Goal: Task Accomplishment & Management: Manage account settings

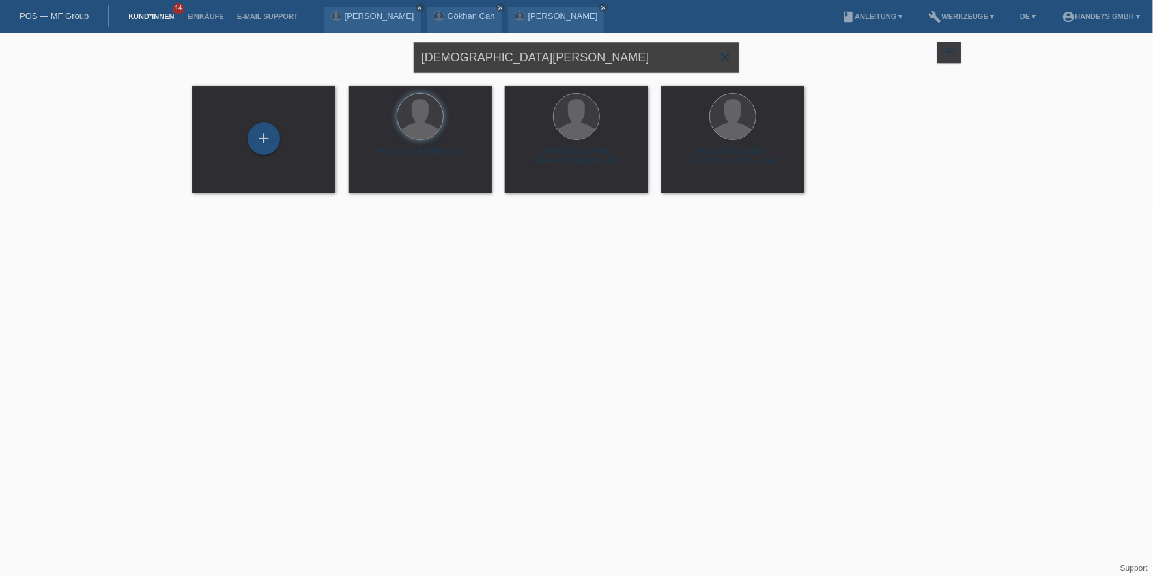
drag, startPoint x: 498, startPoint y: 55, endPoint x: 331, endPoint y: 50, distance: 166.9
click at [331, 50] on div "[DEMOGRAPHIC_DATA][PERSON_NAME] close filter_list view_module Alle Kund*innen a…" at bounding box center [577, 56] width 782 height 47
type input "DA [PERSON_NAME]"
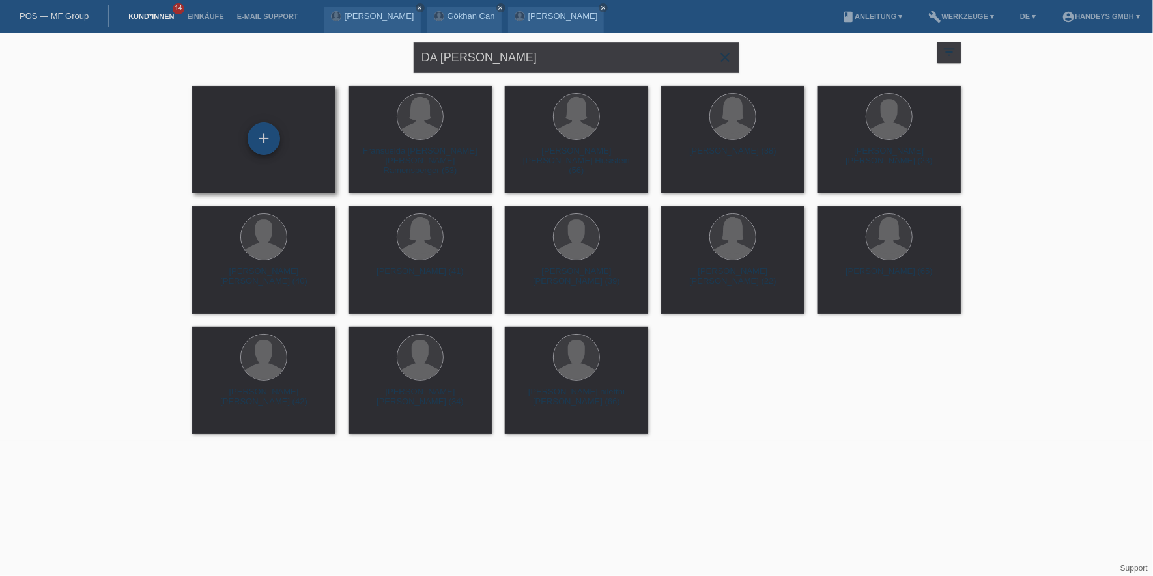
click at [264, 136] on div "+" at bounding box center [264, 138] width 33 height 33
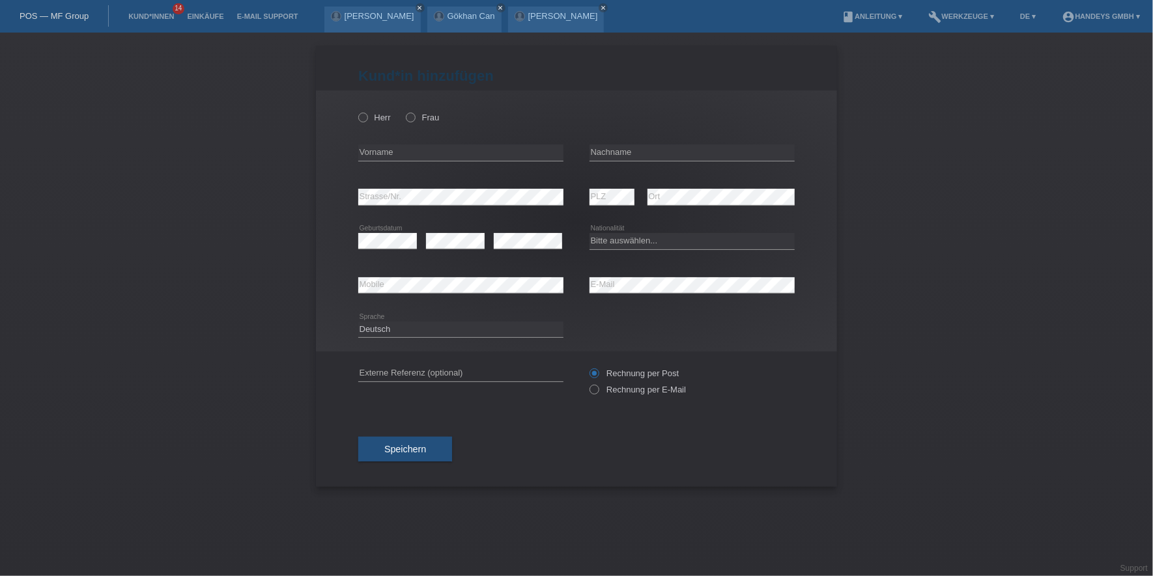
click at [411, 112] on div "Herr Frau" at bounding box center [460, 117] width 205 height 27
click at [404, 111] on icon at bounding box center [404, 111] width 0 height 0
click at [410, 116] on input "Frau" at bounding box center [410, 117] width 8 height 8
radio input "true"
click at [395, 153] on input "text" at bounding box center [460, 153] width 205 height 16
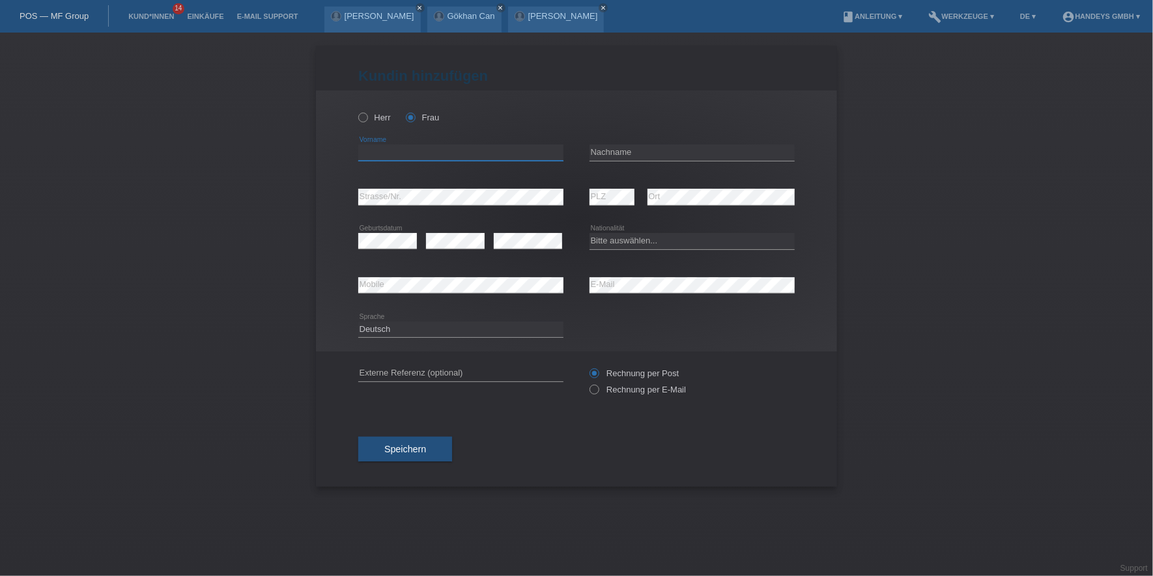
paste input "Helena Claudia"
type input "Helena Claudia"
click at [627, 148] on input "text" at bounding box center [691, 153] width 205 height 16
paste input "Da Silva Pinto"
type input "Da Silva Pinto"
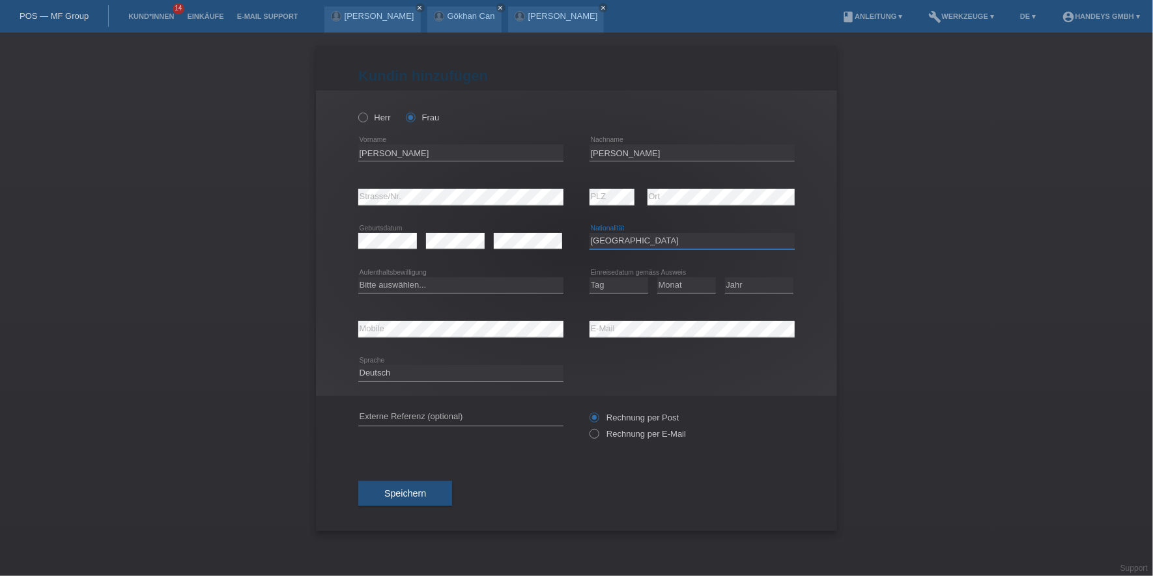
select select "PT"
click at [380, 412] on input "text" at bounding box center [460, 418] width 205 height 16
type input "DERYA"
click at [418, 283] on select "Bitte auswählen... C B B - Flüchtlingsstatus Andere" at bounding box center [460, 285] width 205 height 16
click at [413, 281] on select "Bitte auswählen... C B B - Flüchtlingsstatus Andere" at bounding box center [460, 285] width 205 height 16
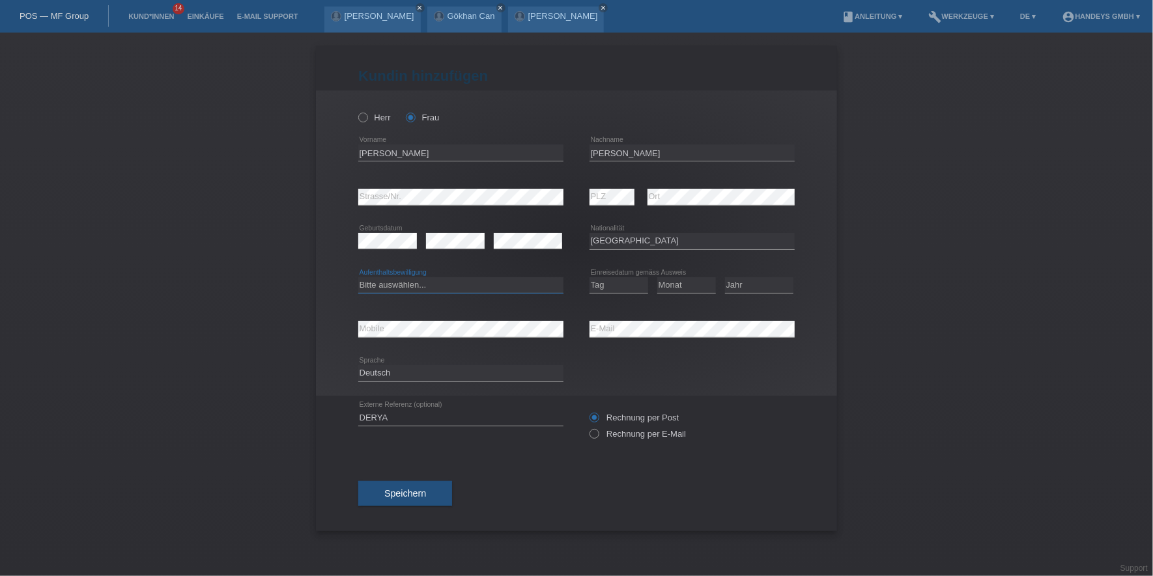
select select "C"
click at [358, 277] on select "Bitte auswählen... C B B - Flüchtlingsstatus Andere" at bounding box center [460, 285] width 205 height 16
click at [608, 280] on select "Tag 01 02 03 04 05 06 07 08 09 10 11" at bounding box center [618, 285] width 59 height 16
click at [195, 14] on link "Einkäufe" at bounding box center [205, 16] width 50 height 8
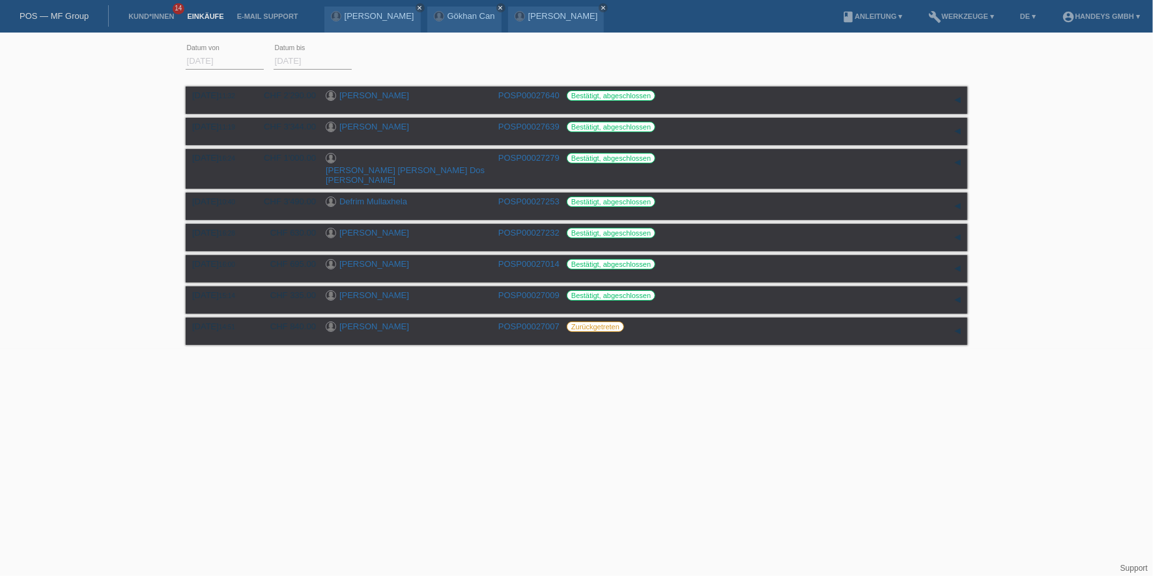
click at [145, 18] on link "Kund*innen" at bounding box center [151, 16] width 59 height 8
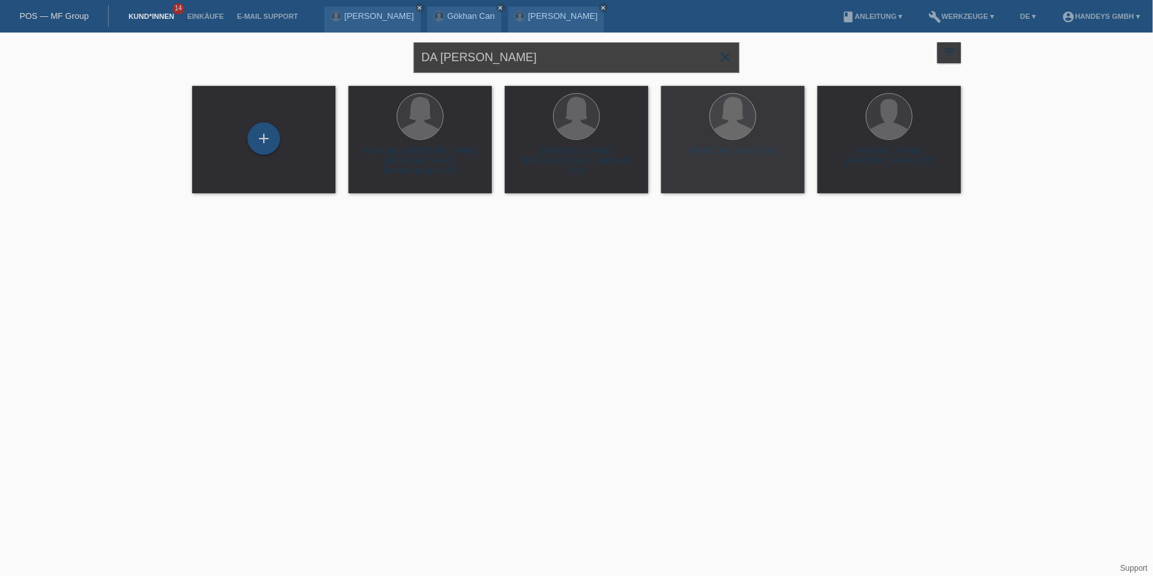
drag, startPoint x: 538, startPoint y: 61, endPoint x: 289, endPoint y: 66, distance: 249.5
click at [298, 66] on div "DA SILVA PINTO close filter_list view_module Alle Kund*innen anzeigen star Mark…" at bounding box center [577, 56] width 782 height 47
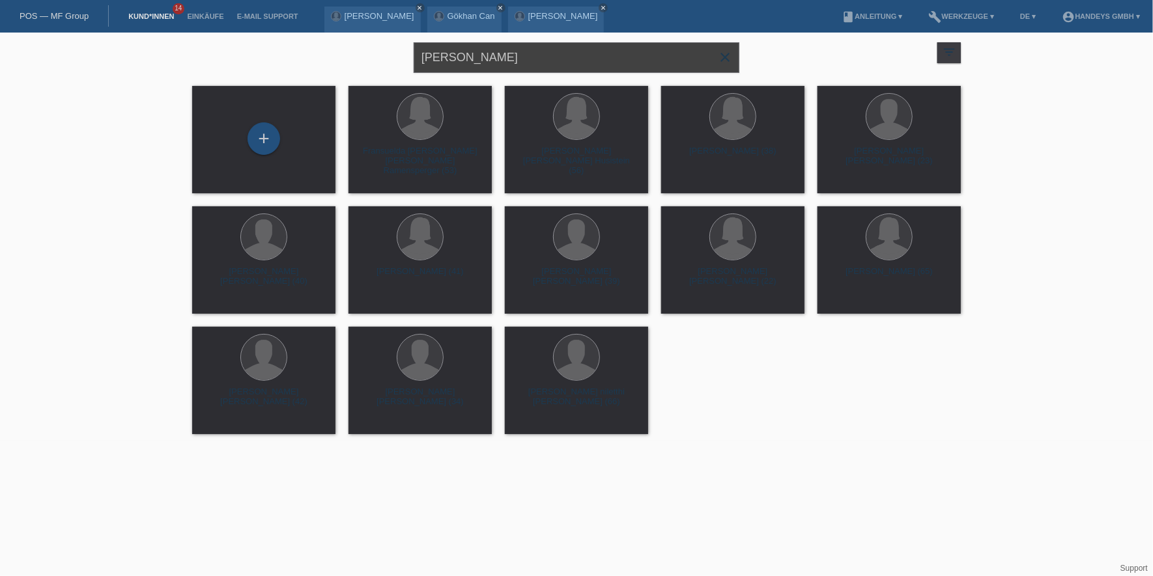
type input "paulina"
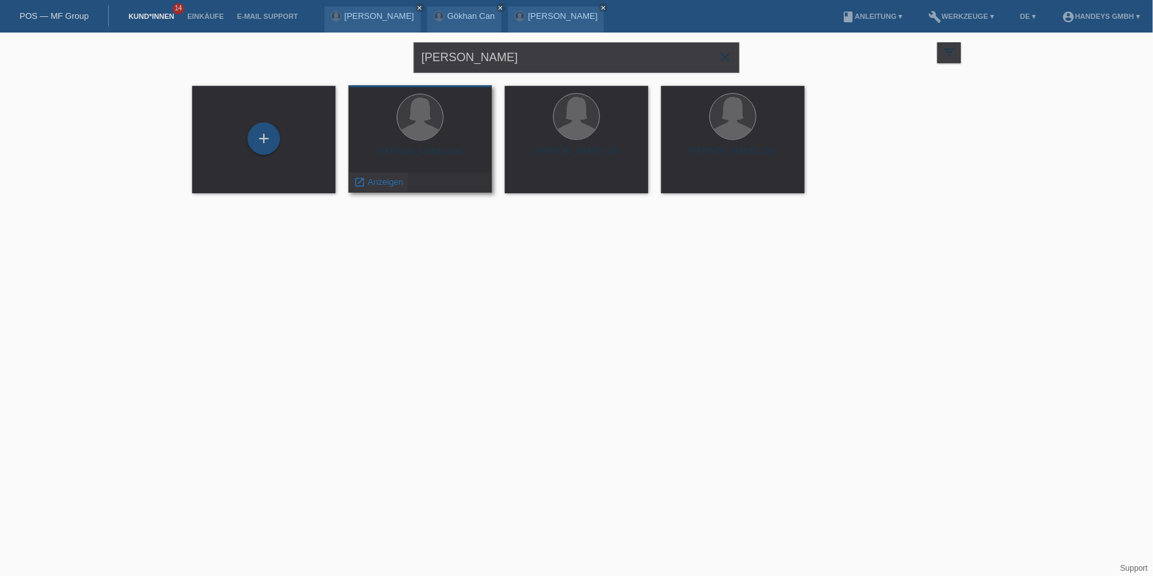
click at [373, 189] on div "launch Anzeigen" at bounding box center [378, 183] width 59 height 20
click at [687, 181] on span "Anzeigen" at bounding box center [698, 182] width 35 height 10
click at [386, 180] on span "Anzeigen" at bounding box center [385, 182] width 35 height 10
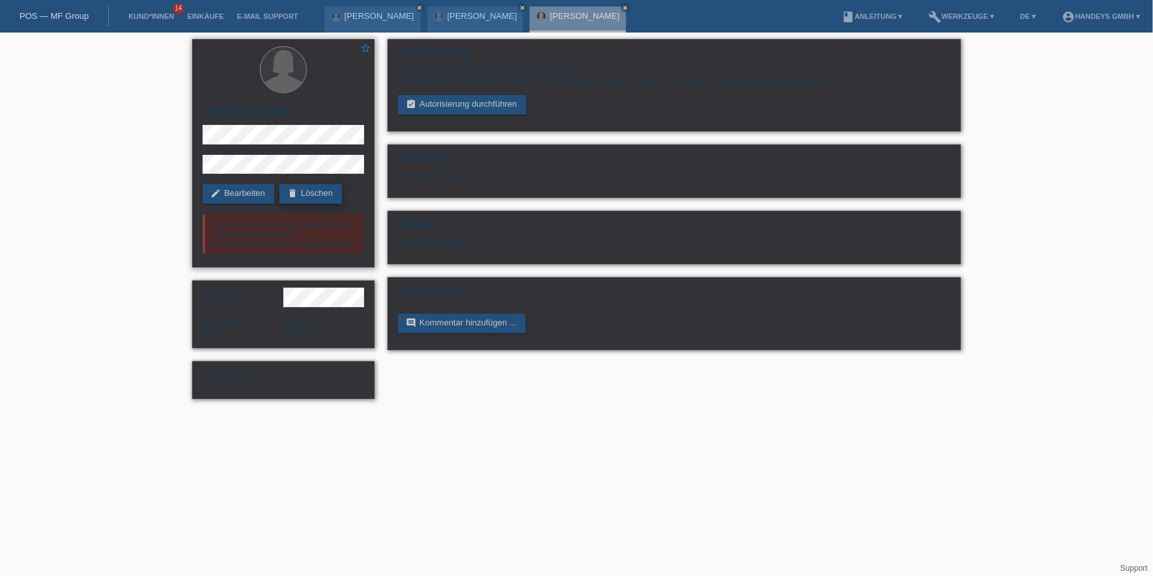
drag, startPoint x: 318, startPoint y: 180, endPoint x: 312, endPoint y: 186, distance: 8.8
click at [312, 183] on div "star_border [PERSON_NAME] edit Bearbeiten delete Löschen Wir können der Kundin …" at bounding box center [283, 153] width 182 height 229
click at [312, 186] on link "delete Löschen" at bounding box center [310, 194] width 63 height 20
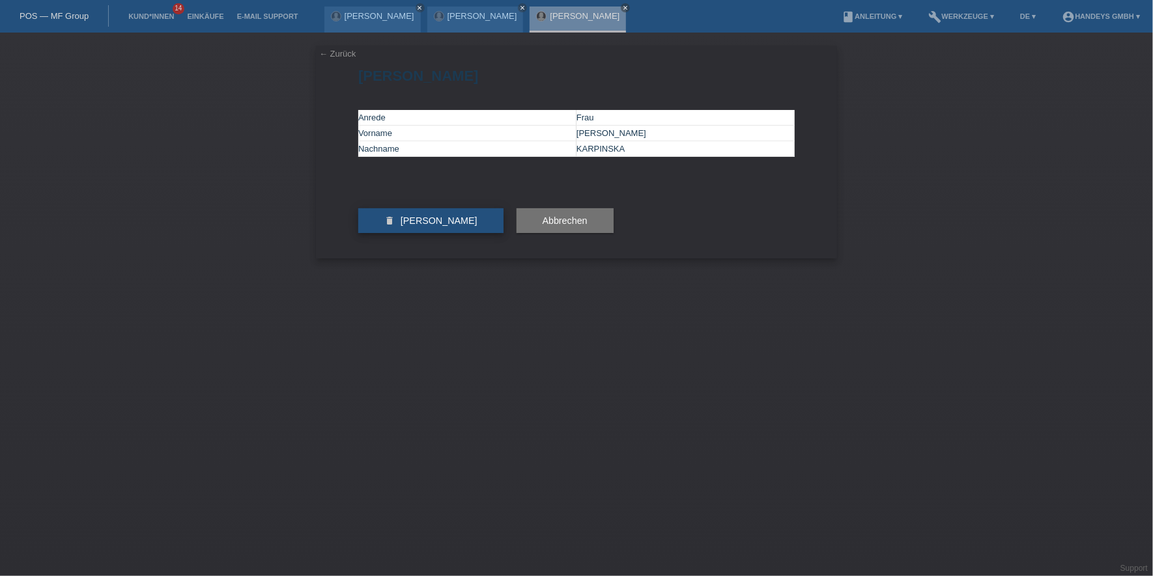
click at [453, 226] on span "Kundin löschen" at bounding box center [439, 221] width 77 height 10
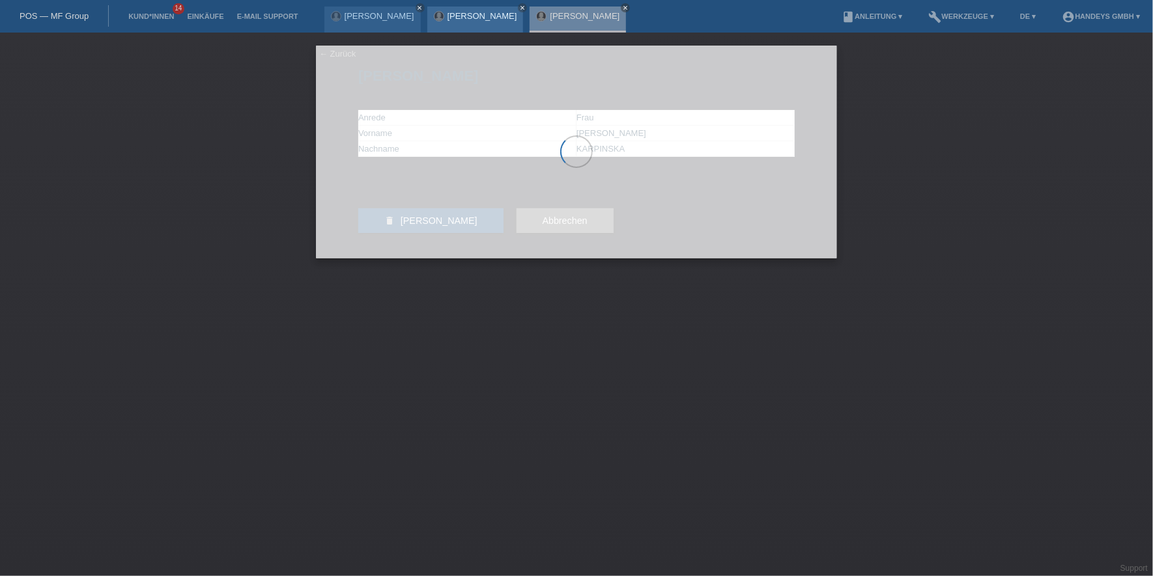
click at [474, 16] on link "[PERSON_NAME]" at bounding box center [482, 16] width 70 height 10
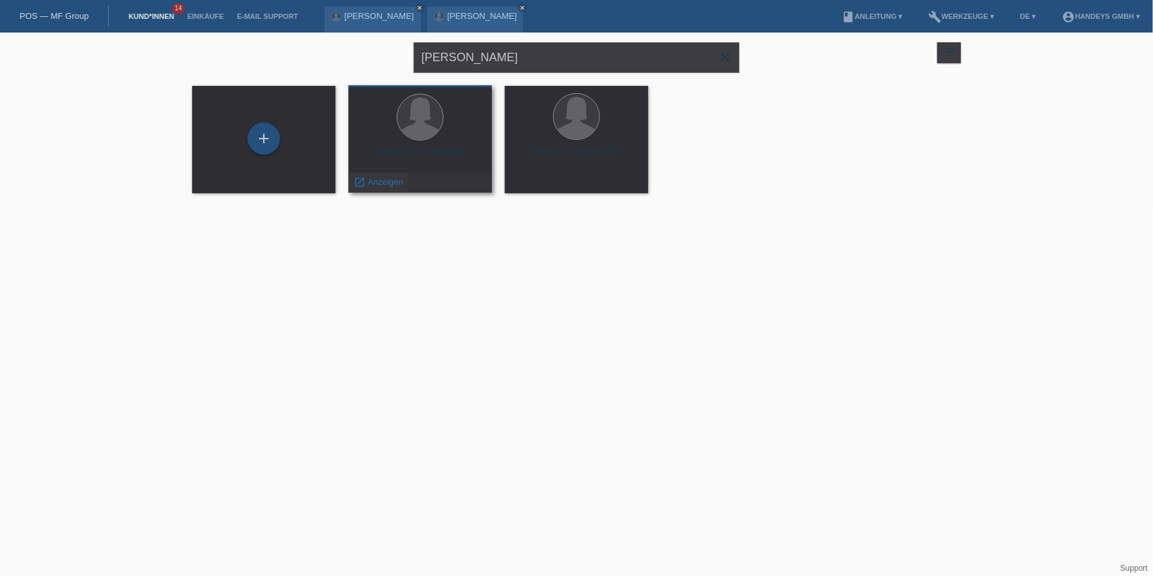
click at [376, 184] on span "Anzeigen" at bounding box center [385, 182] width 35 height 10
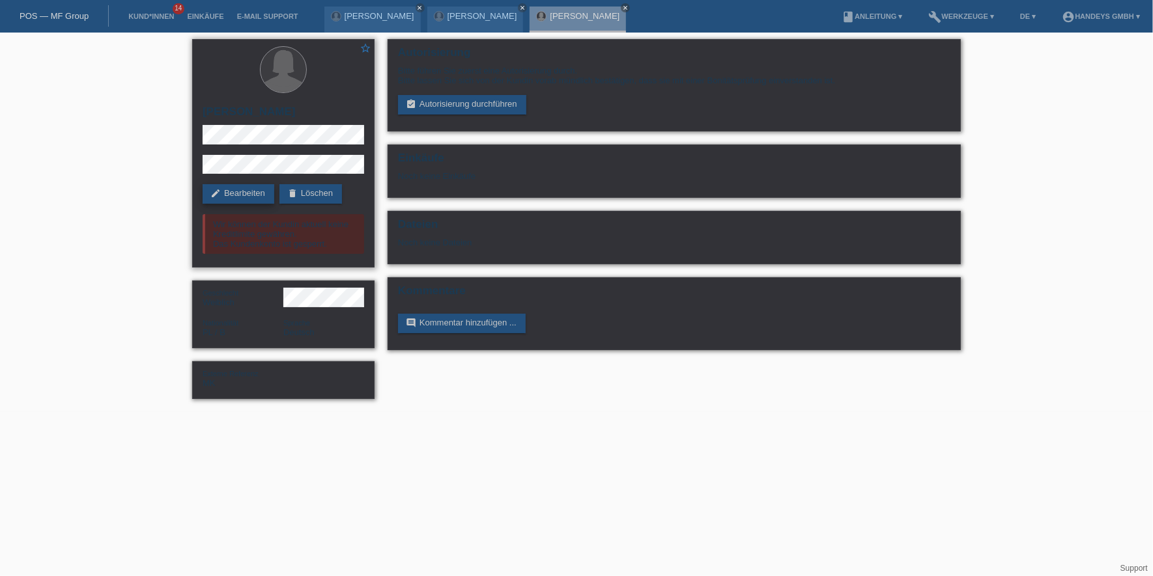
click at [251, 194] on link "edit Bearbeiten" at bounding box center [239, 194] width 72 height 20
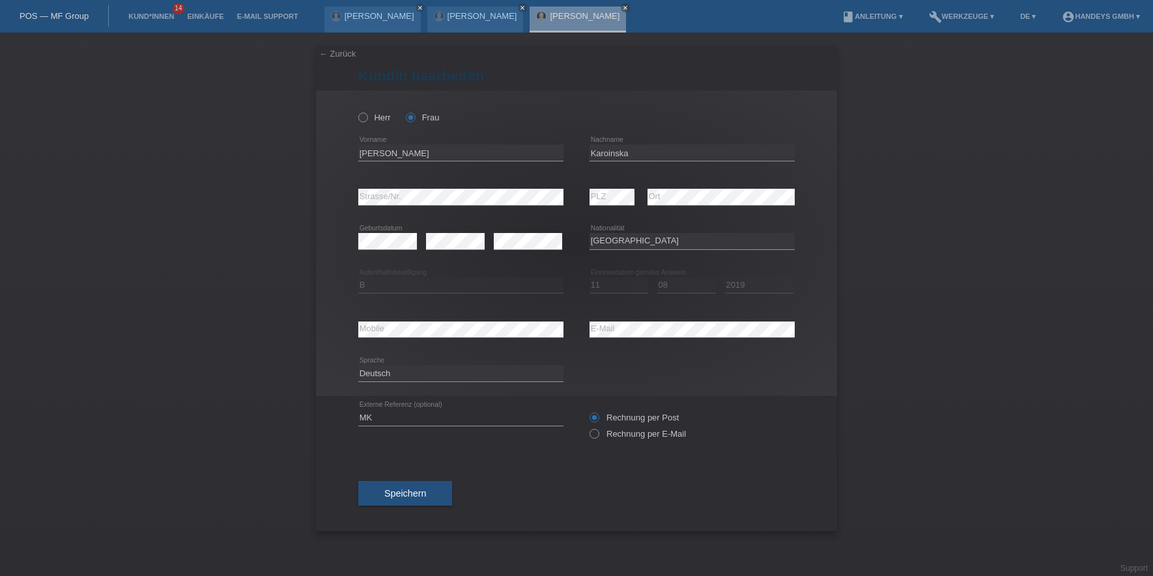
select select "PL"
select select "B"
select select "11"
select select "08"
select select "2019"
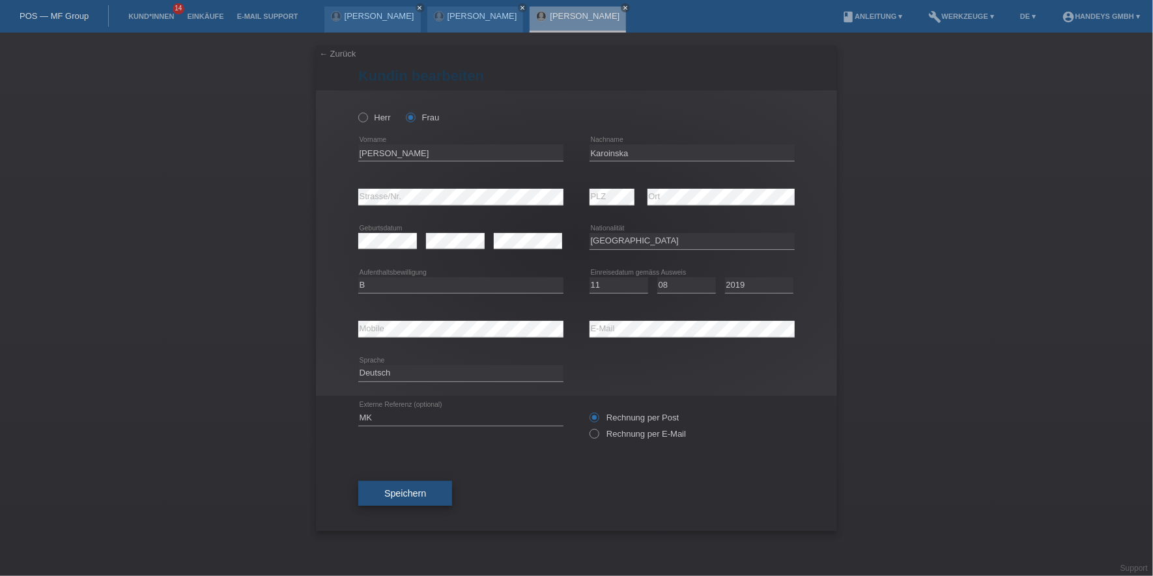
click at [410, 503] on button "Speichern" at bounding box center [405, 493] width 94 height 25
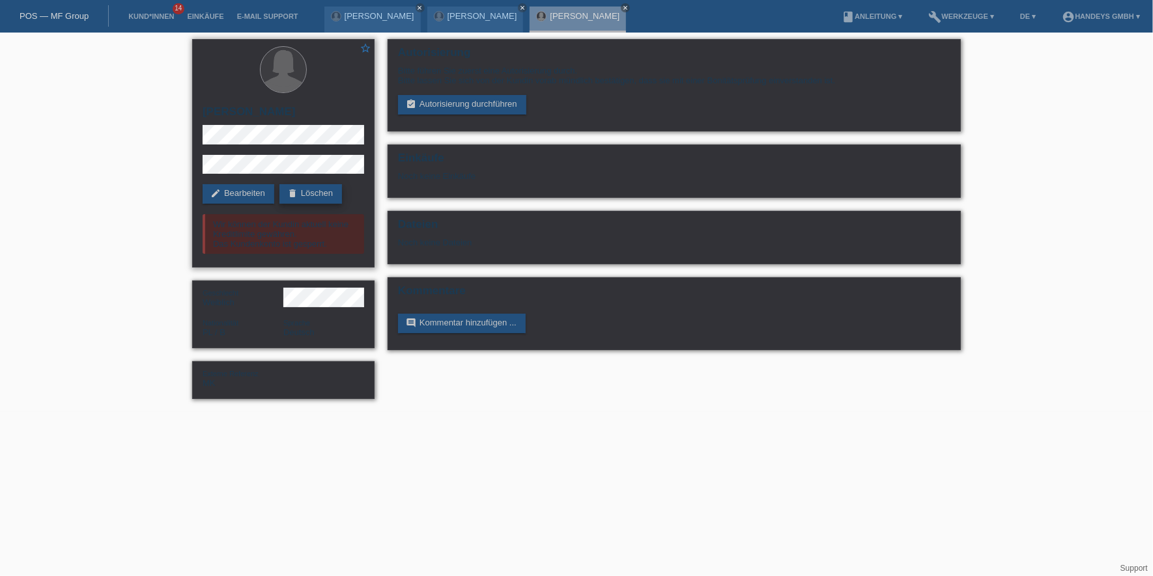
click at [327, 190] on link "delete Löschen" at bounding box center [310, 194] width 63 height 20
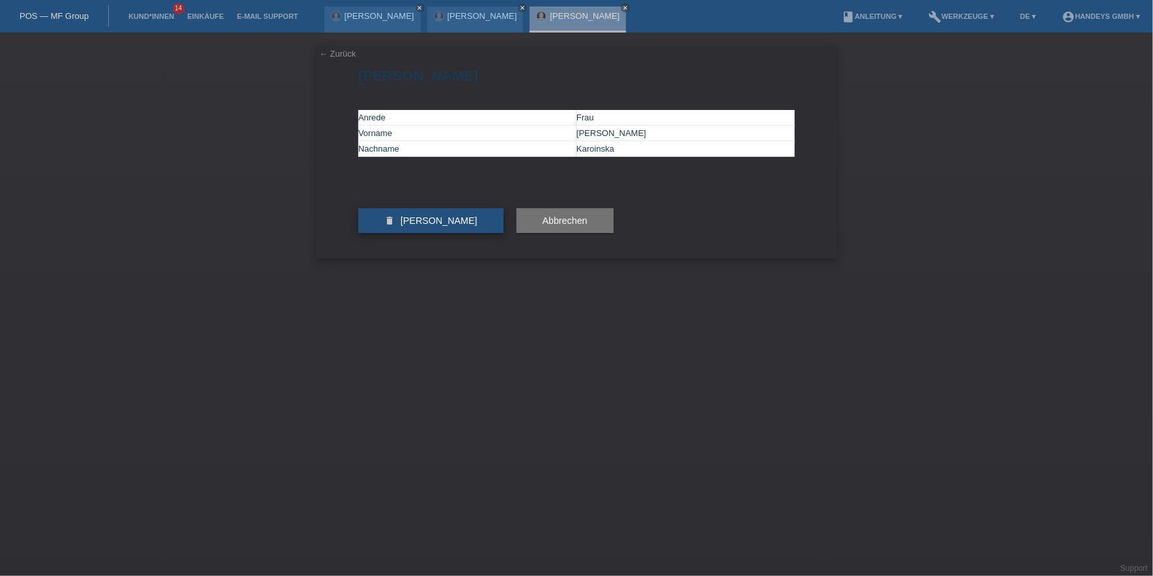
click at [445, 226] on span "[PERSON_NAME]" at bounding box center [439, 221] width 77 height 10
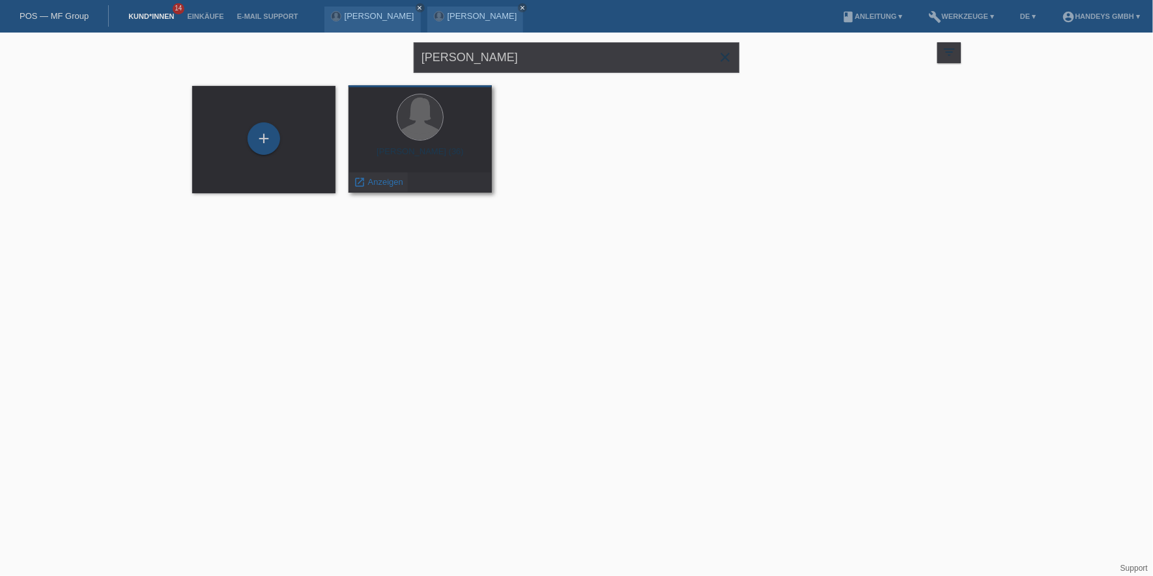
click at [390, 180] on span "Anzeigen" at bounding box center [385, 182] width 35 height 10
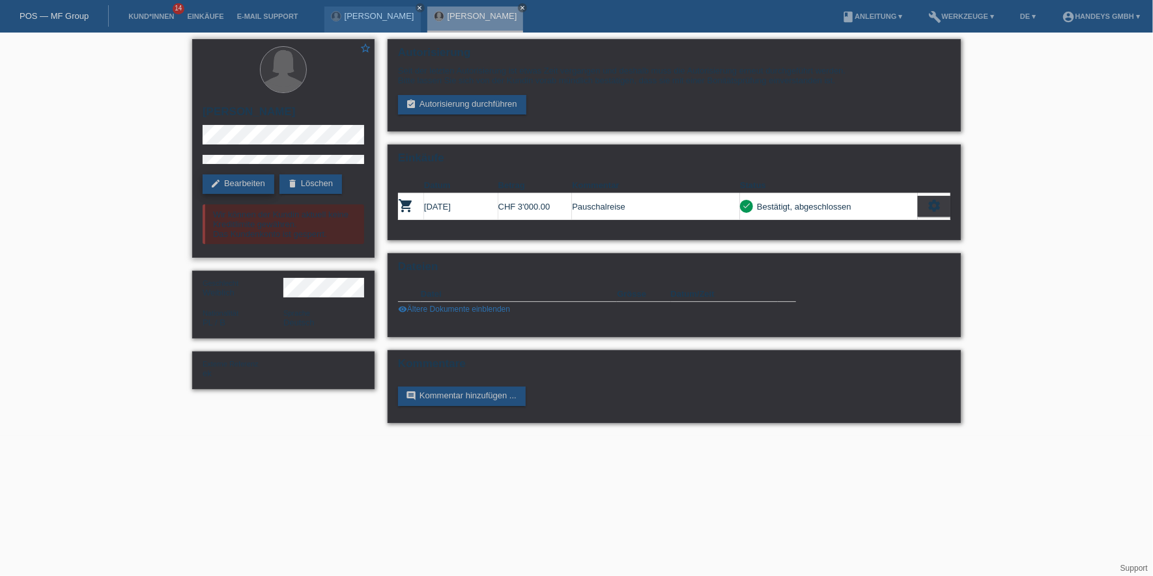
click at [241, 184] on link "edit Bearbeiten" at bounding box center [239, 185] width 72 height 20
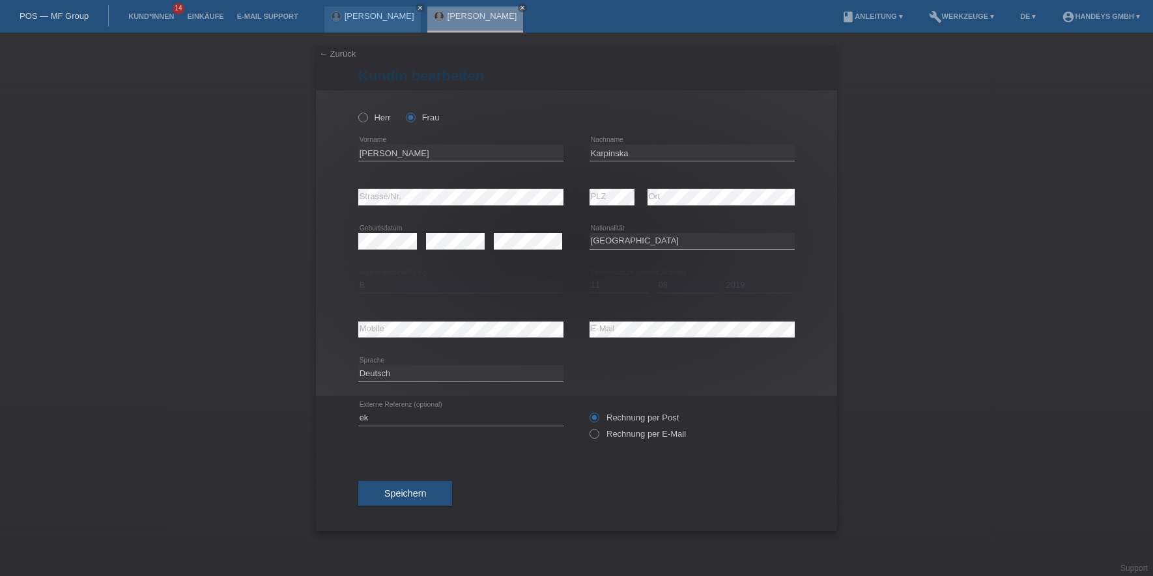
select select "PL"
select select "B"
select select "11"
select select "08"
select select "2019"
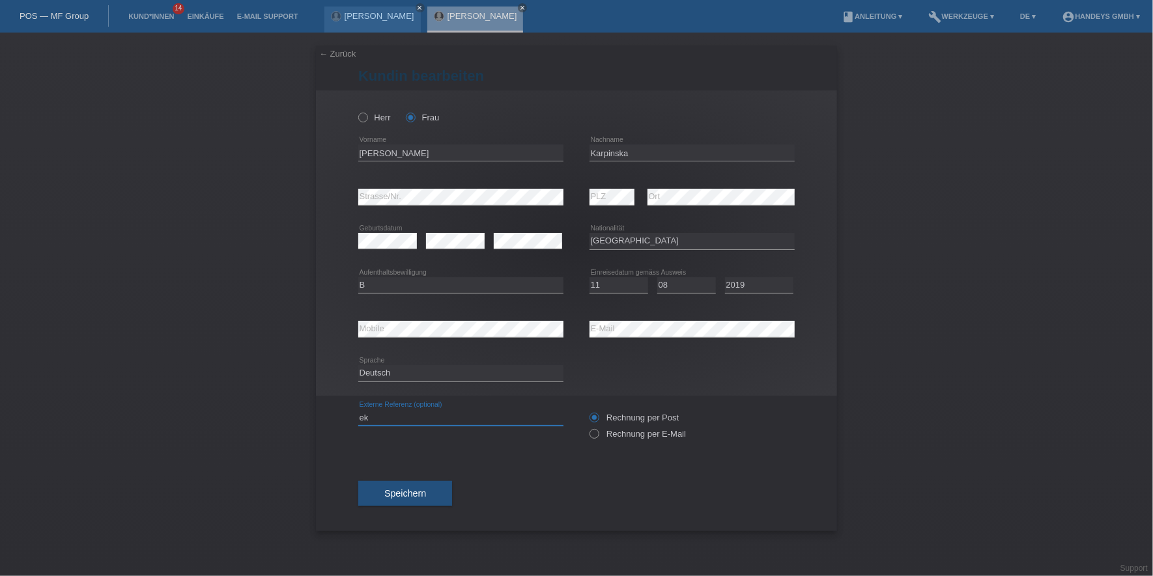
drag, startPoint x: 412, startPoint y: 424, endPoint x: 313, endPoint y: 416, distance: 100.0
click at [313, 416] on div "← Zurück [PERSON_NAME] bearbeiten [PERSON_NAME] Frau Paulina error Vorname PLZ" at bounding box center [576, 305] width 1153 height 544
type input "DERYA"
click at [588, 427] on icon at bounding box center [588, 427] width 0 height 0
click at [598, 434] on input "Rechnung per E-Mail" at bounding box center [593, 437] width 8 height 16
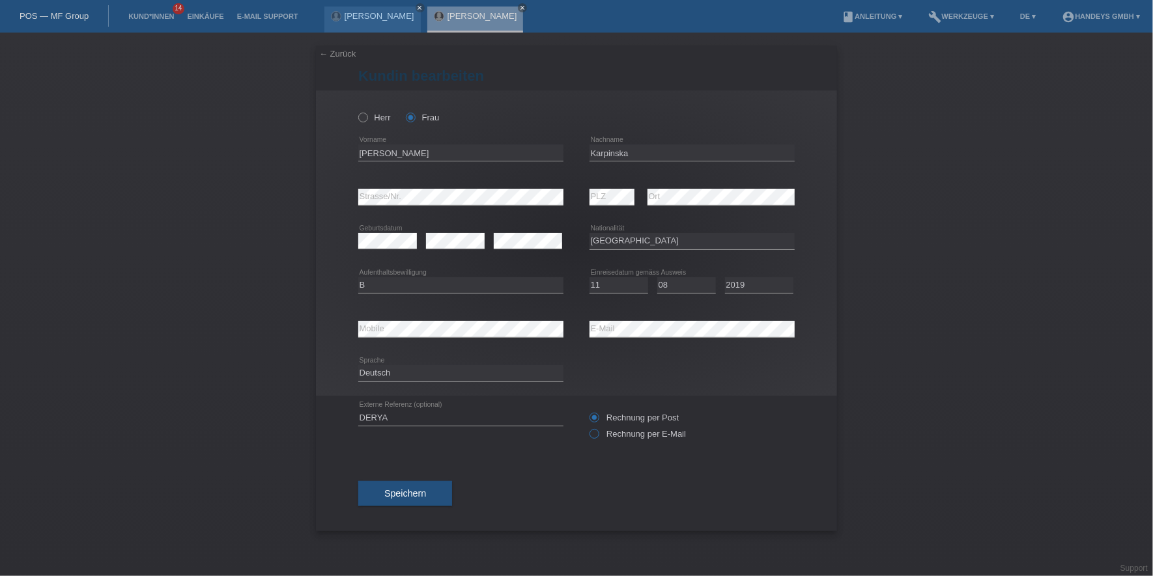
radio input "true"
click at [438, 484] on button "Speichern" at bounding box center [405, 493] width 94 height 25
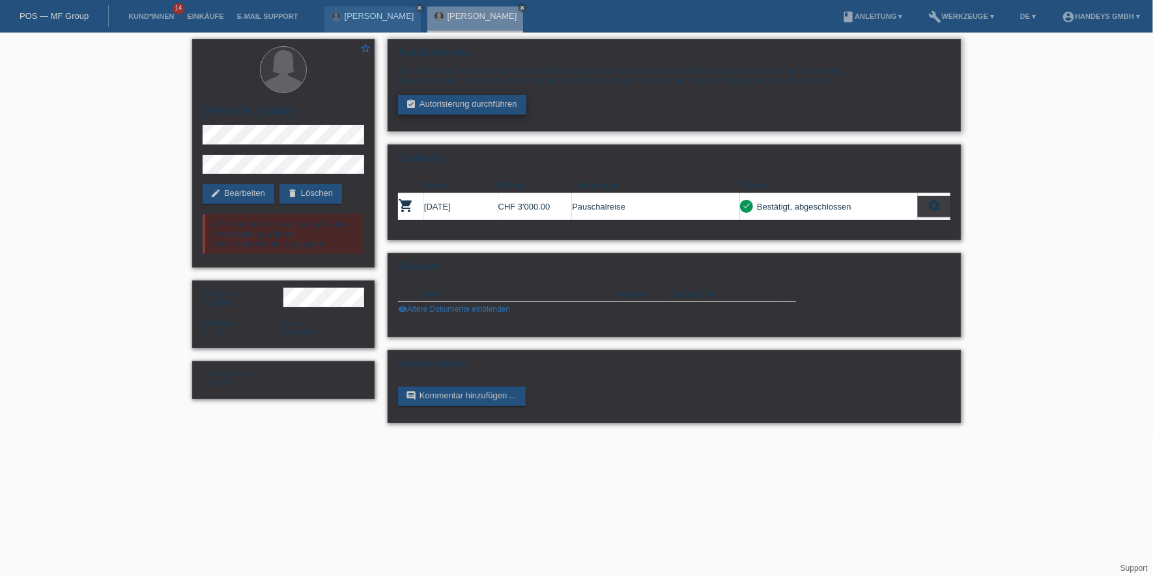
click at [456, 101] on link "assignment_turned_in Autorisierung durchführen" at bounding box center [462, 105] width 128 height 20
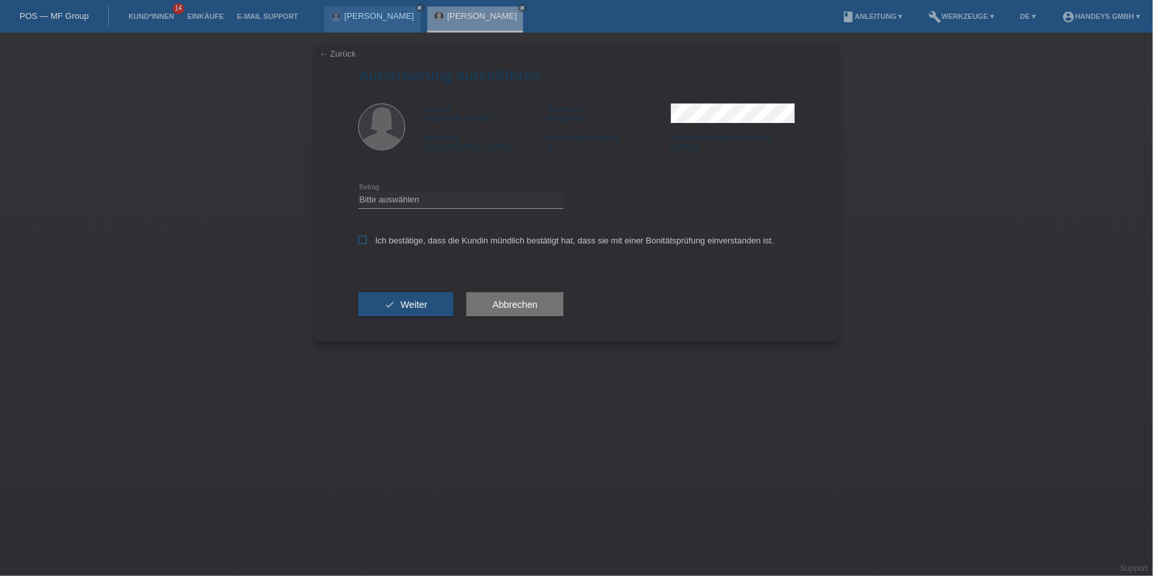
drag, startPoint x: 472, startPoint y: 207, endPoint x: 498, endPoint y: 241, distance: 43.1
click at [473, 208] on icon at bounding box center [460, 208] width 205 height 1
click at [490, 212] on div "Bitte auswählen CHF 1.00 - CHF 499.00 CHF 500.00 - CHF 1'999.00 CHF 2'000.00 - …" at bounding box center [460, 200] width 205 height 44
click at [504, 204] on select "Bitte auswählen CHF 1.00 - CHF 499.00 CHF 500.00 - CHF 1'999.00 CHF 2'000.00 - …" at bounding box center [460, 200] width 205 height 16
select select "3"
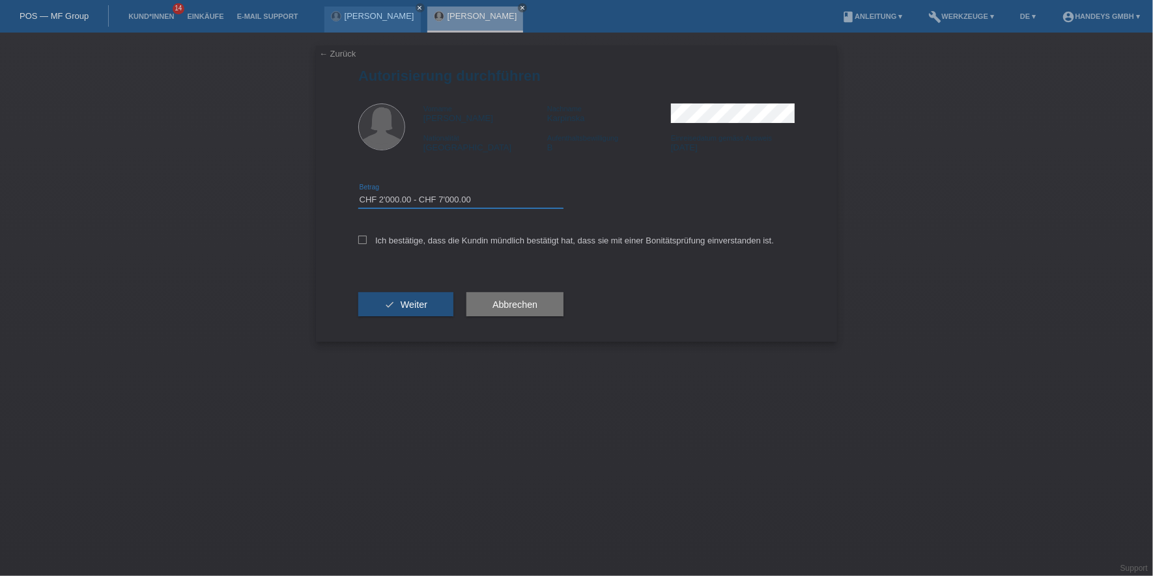
click at [358, 192] on select "Bitte auswählen CHF 1.00 - CHF 499.00 CHF 500.00 - CHF 1'999.00 CHF 2'000.00 - …" at bounding box center [460, 200] width 205 height 16
click at [427, 237] on label "Ich bestätige, dass die Kundin mündlich bestätigt hat, dass sie mit einer Bonit…" at bounding box center [566, 241] width 416 height 10
click at [367, 237] on input "Ich bestätige, dass die Kundin mündlich bestätigt hat, dass sie mit einer Bonit…" at bounding box center [362, 240] width 8 height 8
checkbox input "true"
click at [408, 292] on button "check Weiter" at bounding box center [405, 304] width 95 height 25
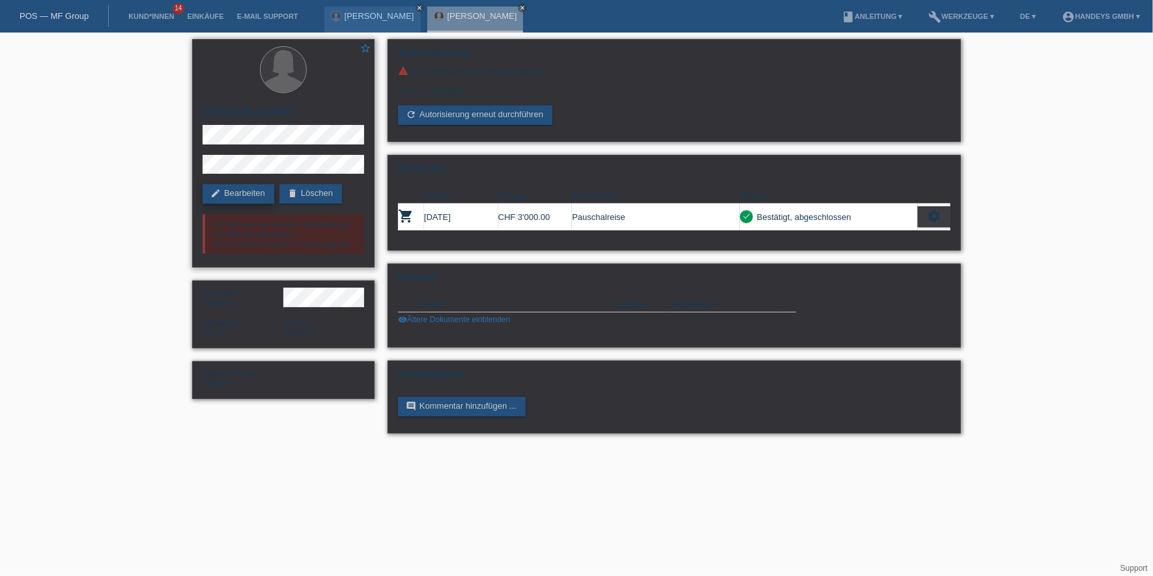
click at [255, 193] on link "edit Bearbeiten" at bounding box center [239, 194] width 72 height 20
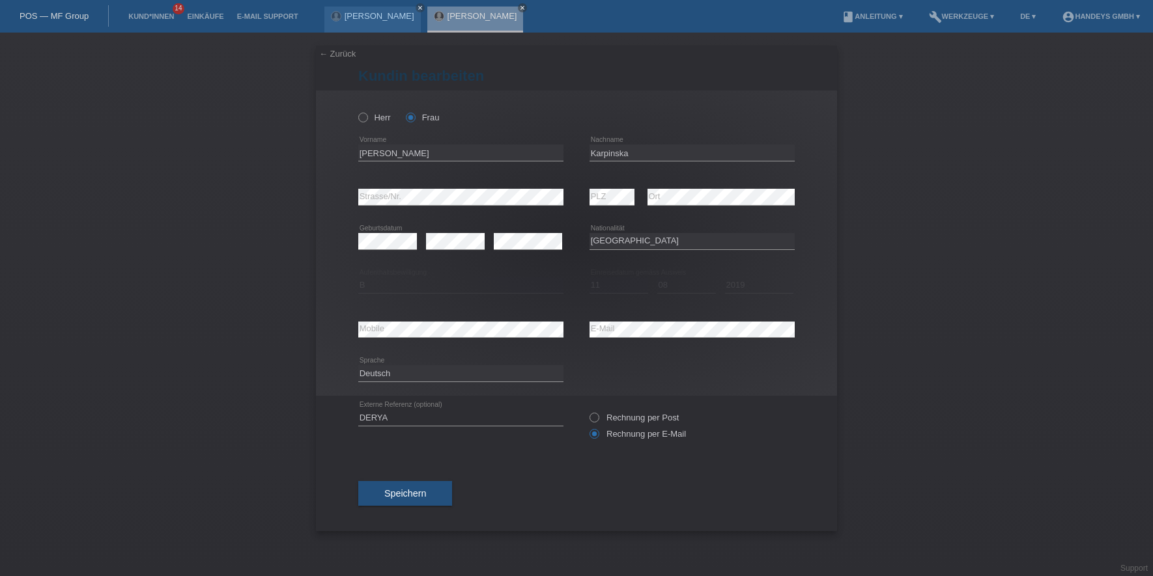
select select "PL"
select select "B"
select select "11"
select select "08"
select select "2019"
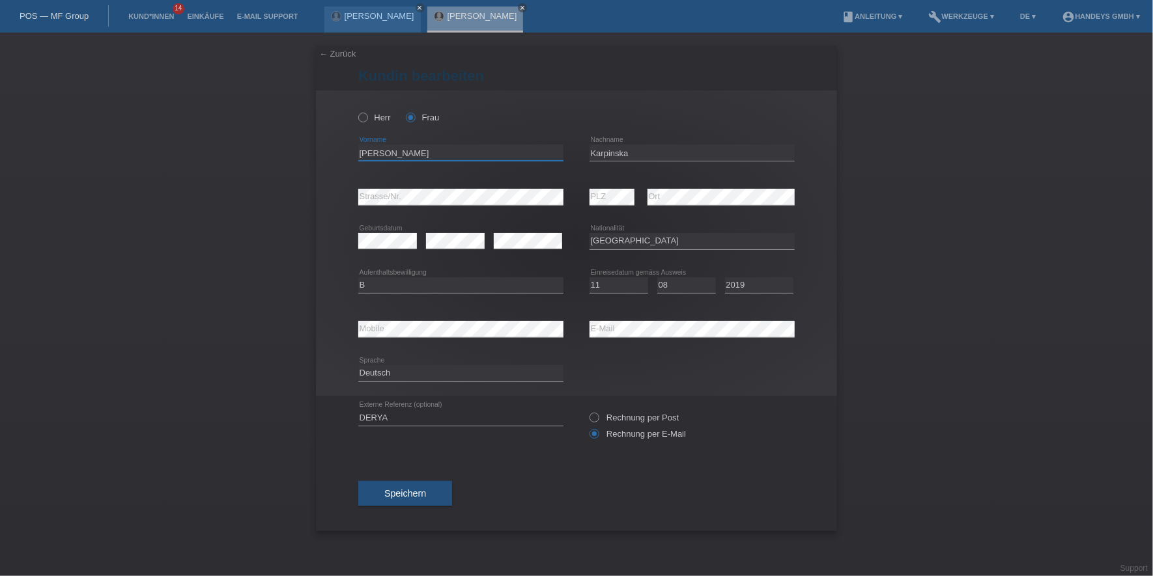
drag, startPoint x: 410, startPoint y: 147, endPoint x: 309, endPoint y: 147, distance: 101.0
click at [309, 147] on div "← Zurück Kundin bearbeiten Herr Frau Paulina error Vorname PLZ" at bounding box center [576, 305] width 1153 height 544
click at [610, 159] on input "Karpinska" at bounding box center [691, 153] width 205 height 16
click at [374, 147] on input "[PERSON_NAME]" at bounding box center [460, 153] width 205 height 16
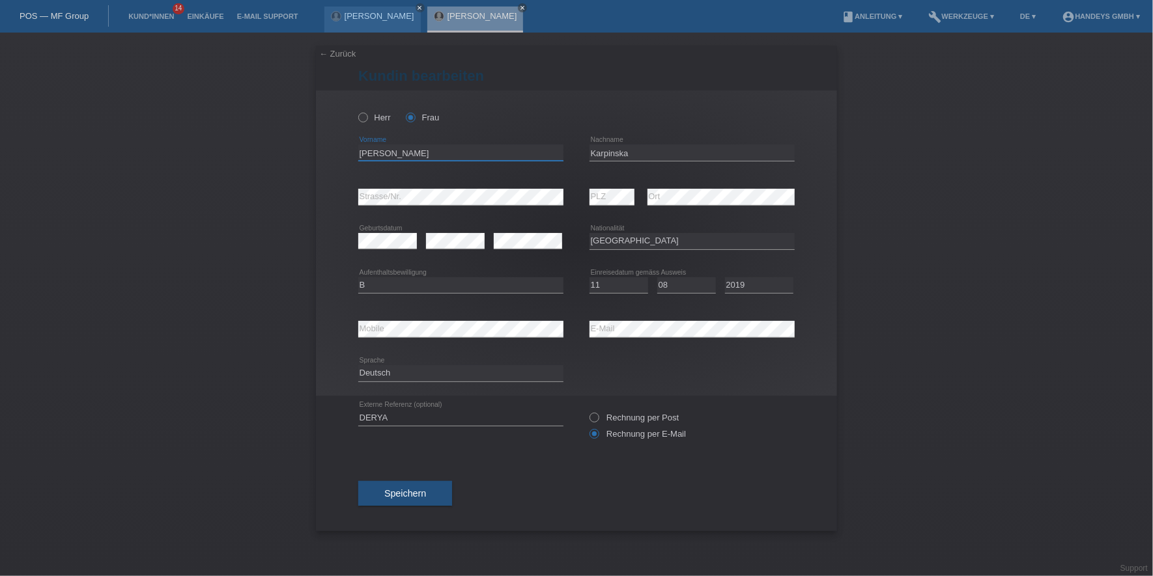
click at [374, 147] on input "[PERSON_NAME]" at bounding box center [460, 153] width 205 height 16
click at [614, 151] on input "Karpinska" at bounding box center [691, 153] width 205 height 16
click at [542, 325] on div "error Mobile error E-Mail" at bounding box center [576, 329] width 436 height 44
click at [377, 340] on div "error Mobile" at bounding box center [460, 329] width 205 height 44
